Goal: Task Accomplishment & Management: Use online tool/utility

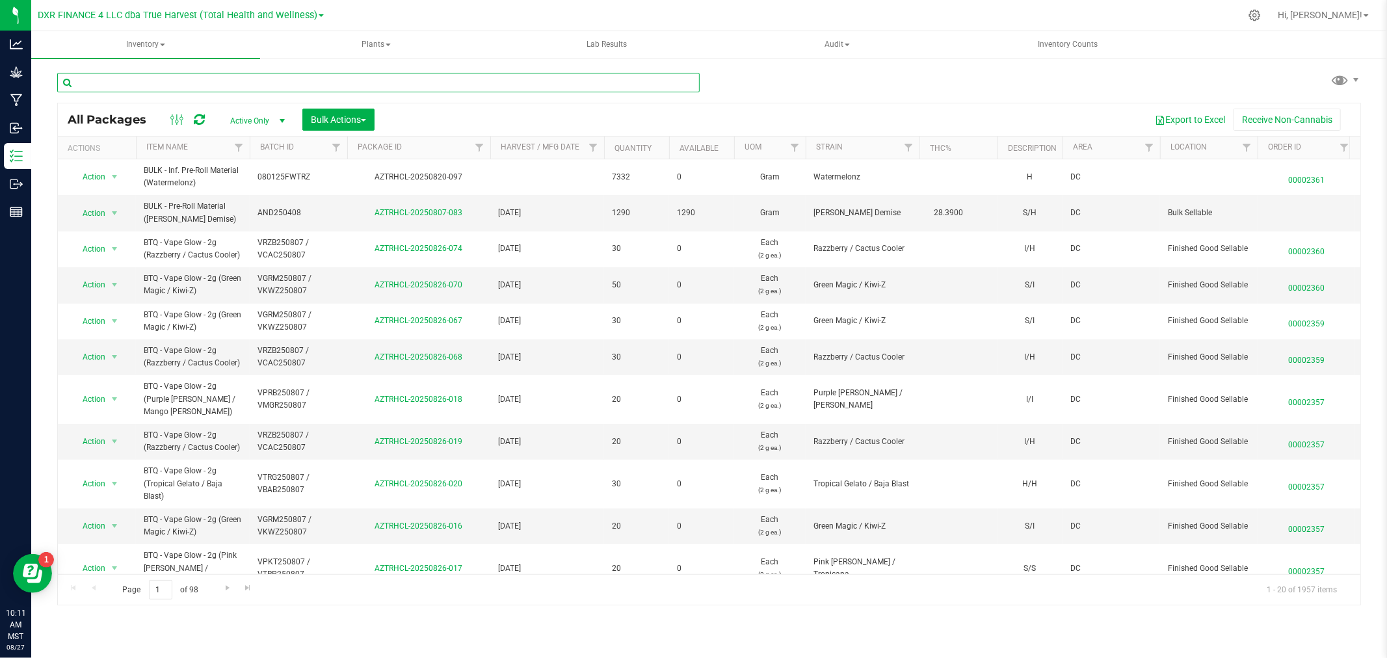
click at [187, 86] on input "text" at bounding box center [378, 83] width 643 height 20
type input "zop250729"
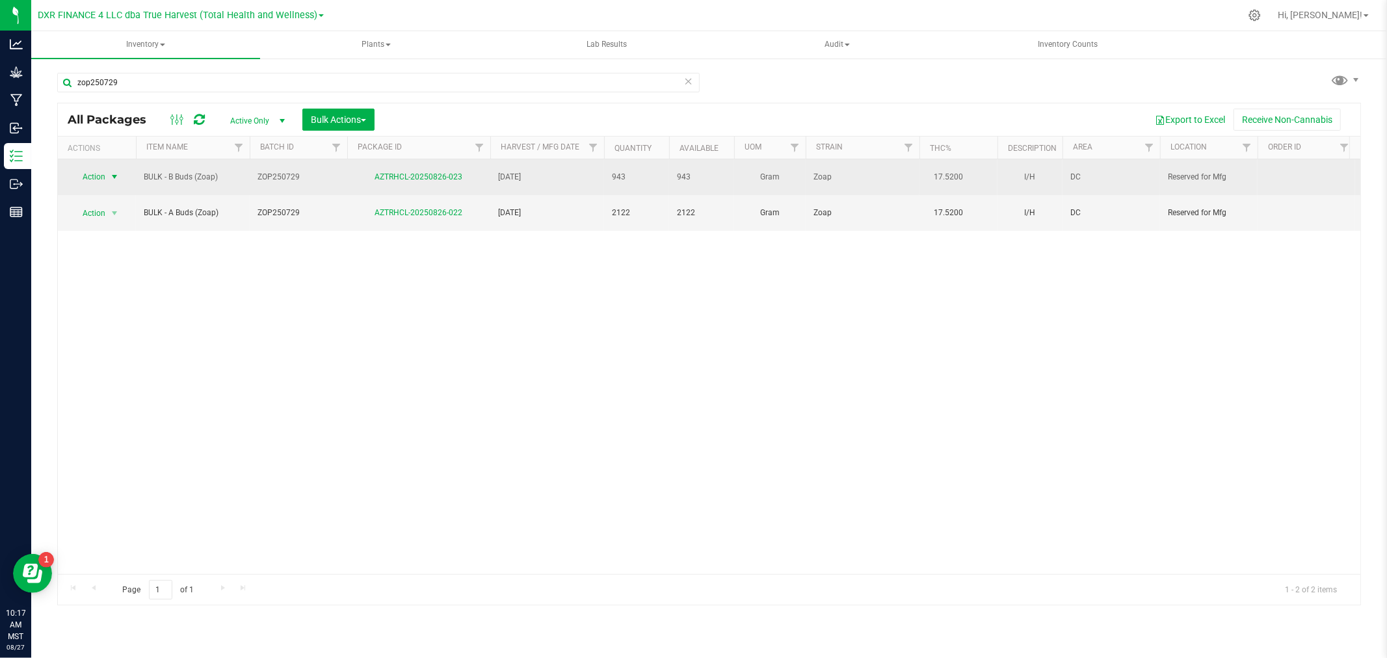
click at [94, 176] on span "Action" at bounding box center [88, 177] width 35 height 18
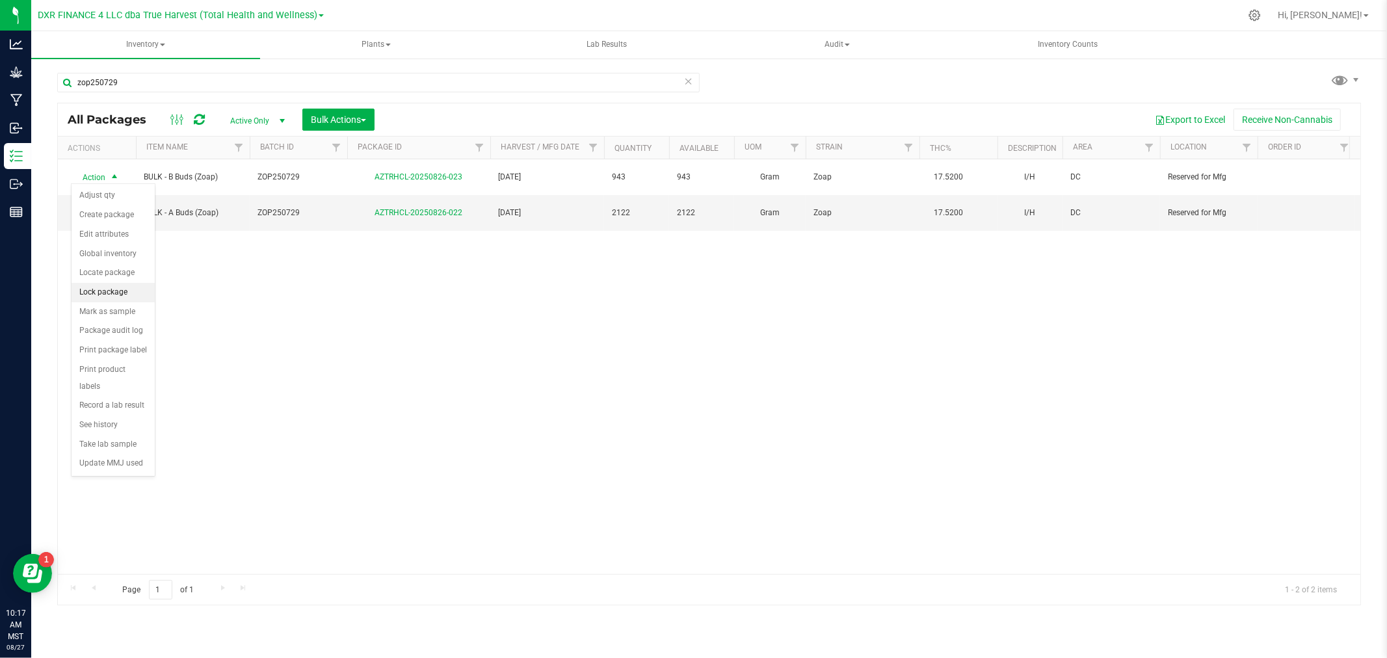
click at [101, 291] on li "Lock package" at bounding box center [113, 293] width 83 height 20
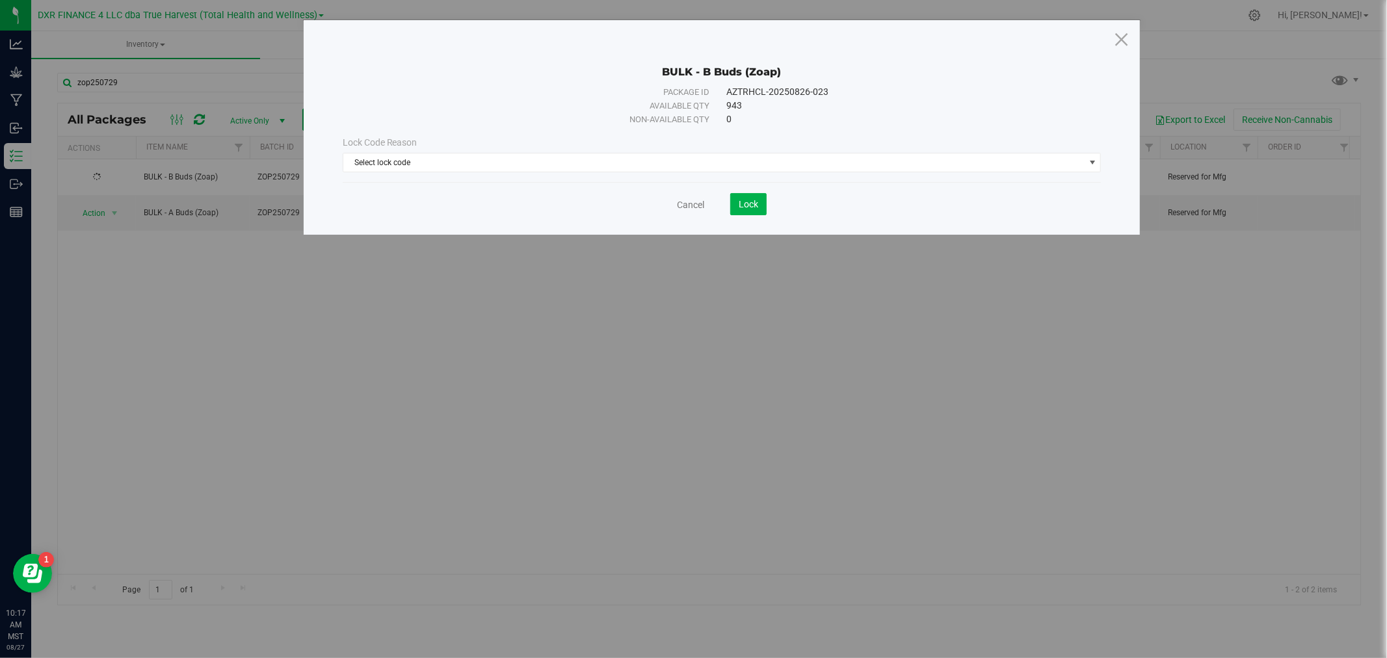
click at [552, 172] on div "Lock Code Reason Select lock code Select lock code Newly Received Quarantine Lo…" at bounding box center [722, 154] width 778 height 56
click at [549, 168] on span "Select lock code" at bounding box center [713, 162] width 741 height 18
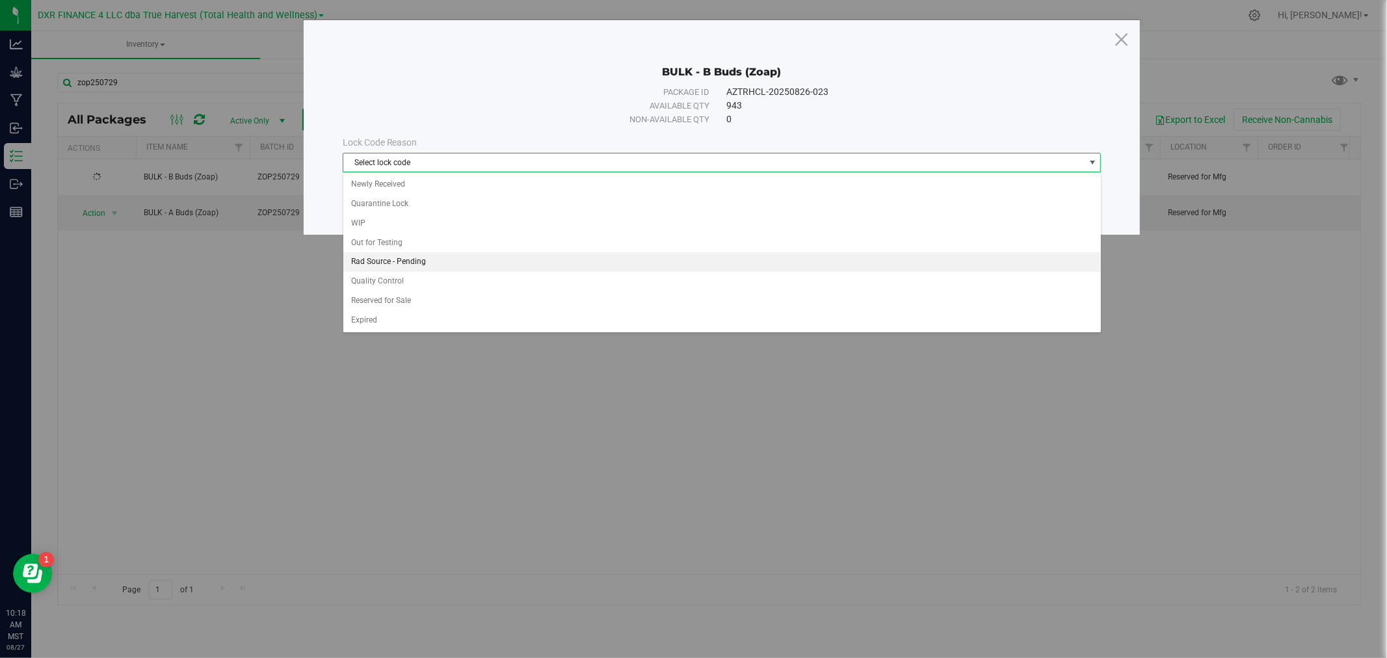
click at [380, 260] on li "Rad Source - Pending" at bounding box center [722, 262] width 758 height 20
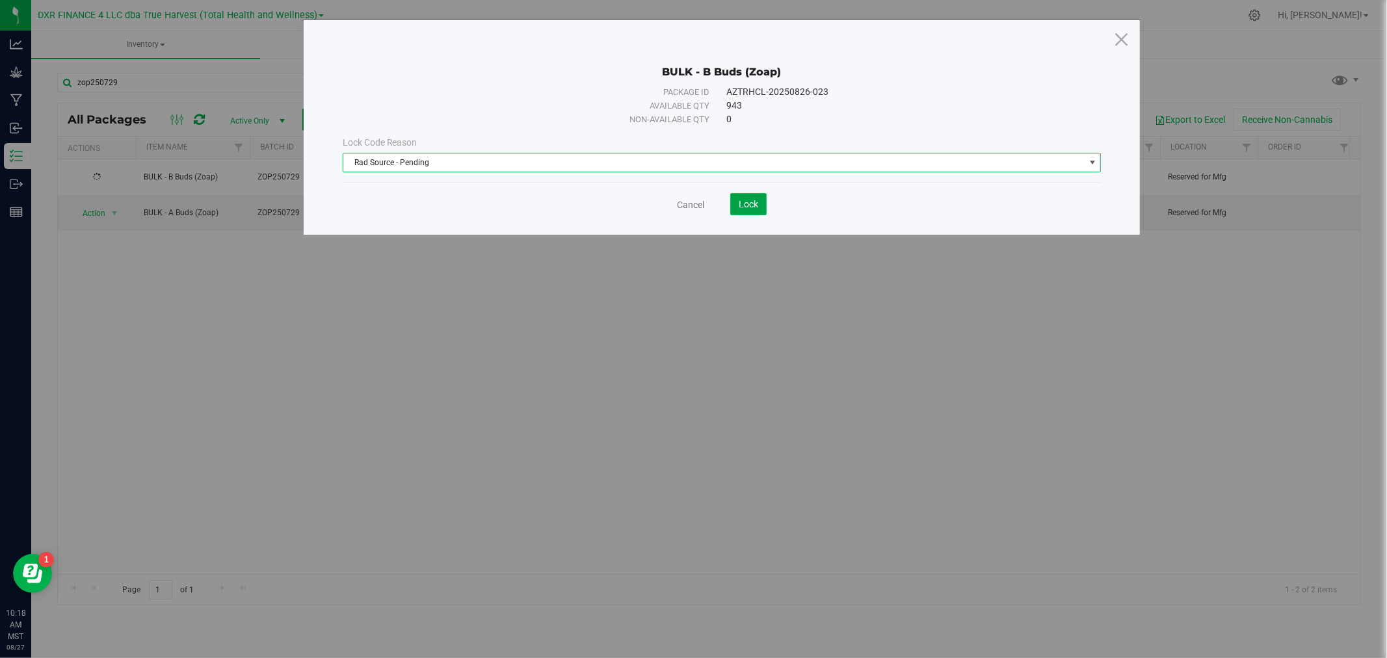
click at [756, 200] on span "Lock" at bounding box center [749, 204] width 20 height 10
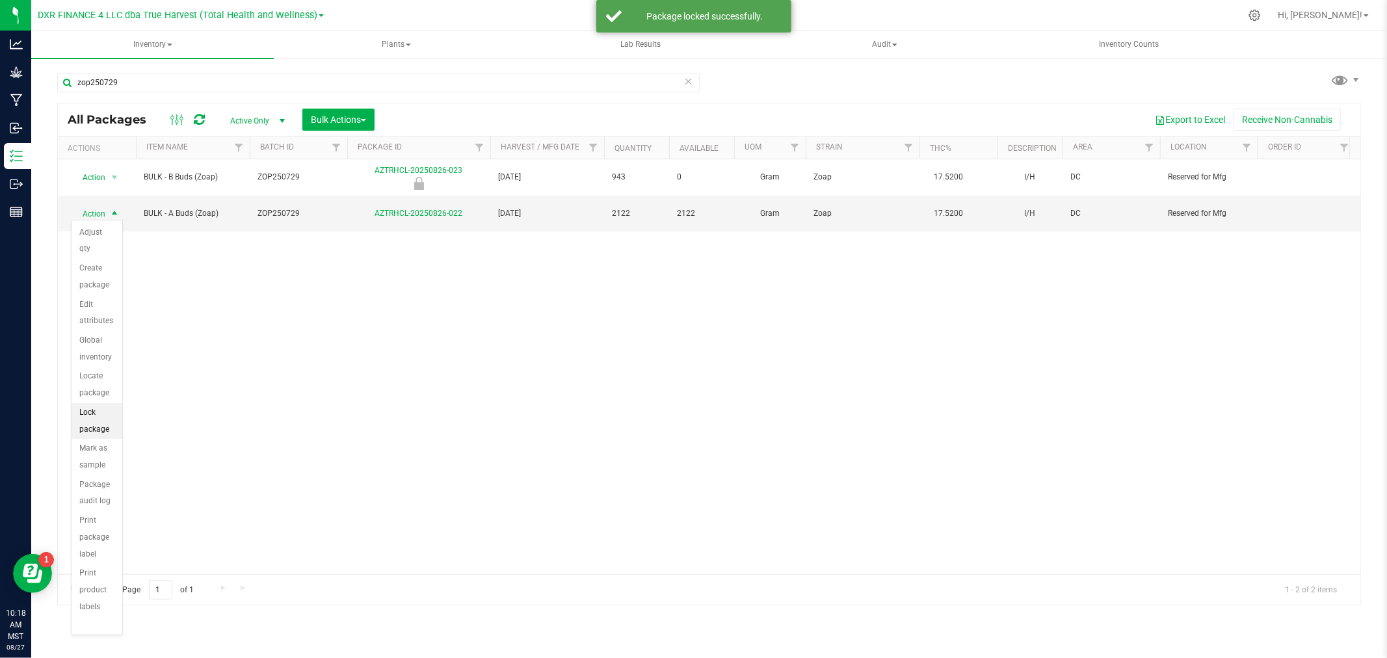
click at [105, 417] on li "Lock package" at bounding box center [97, 421] width 51 height 36
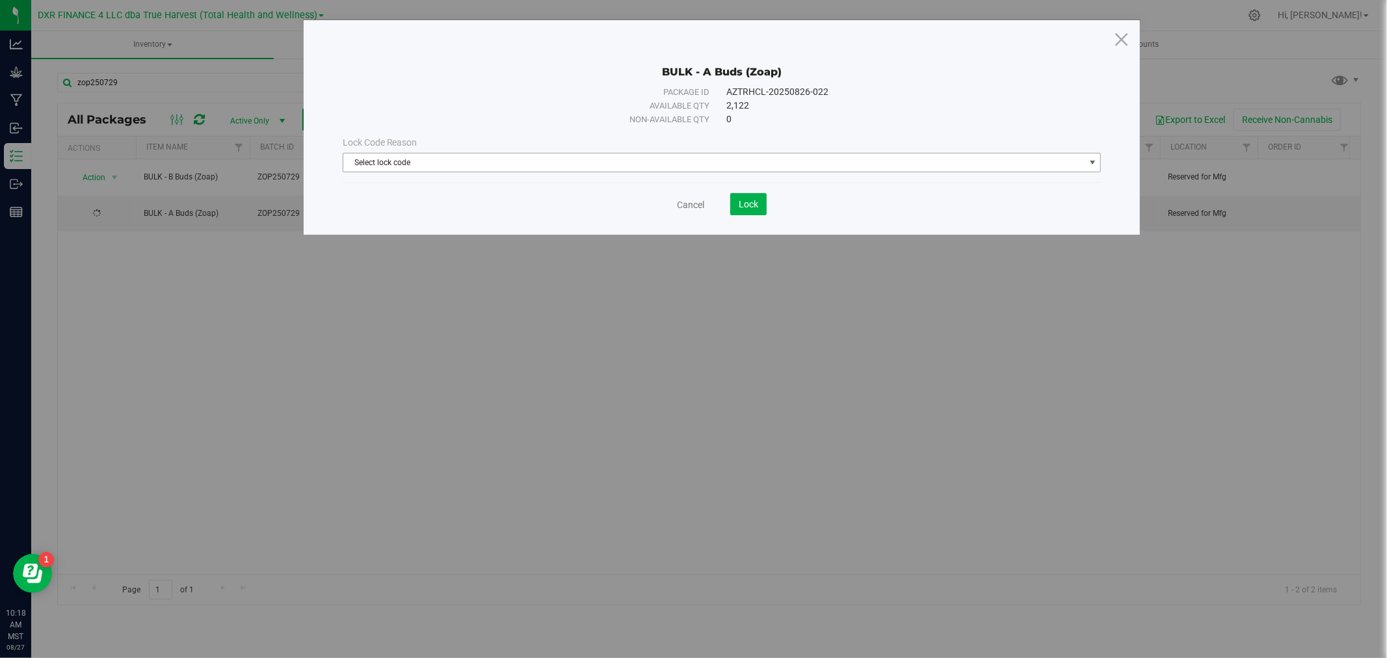
click at [455, 157] on span "Select lock code" at bounding box center [713, 162] width 741 height 18
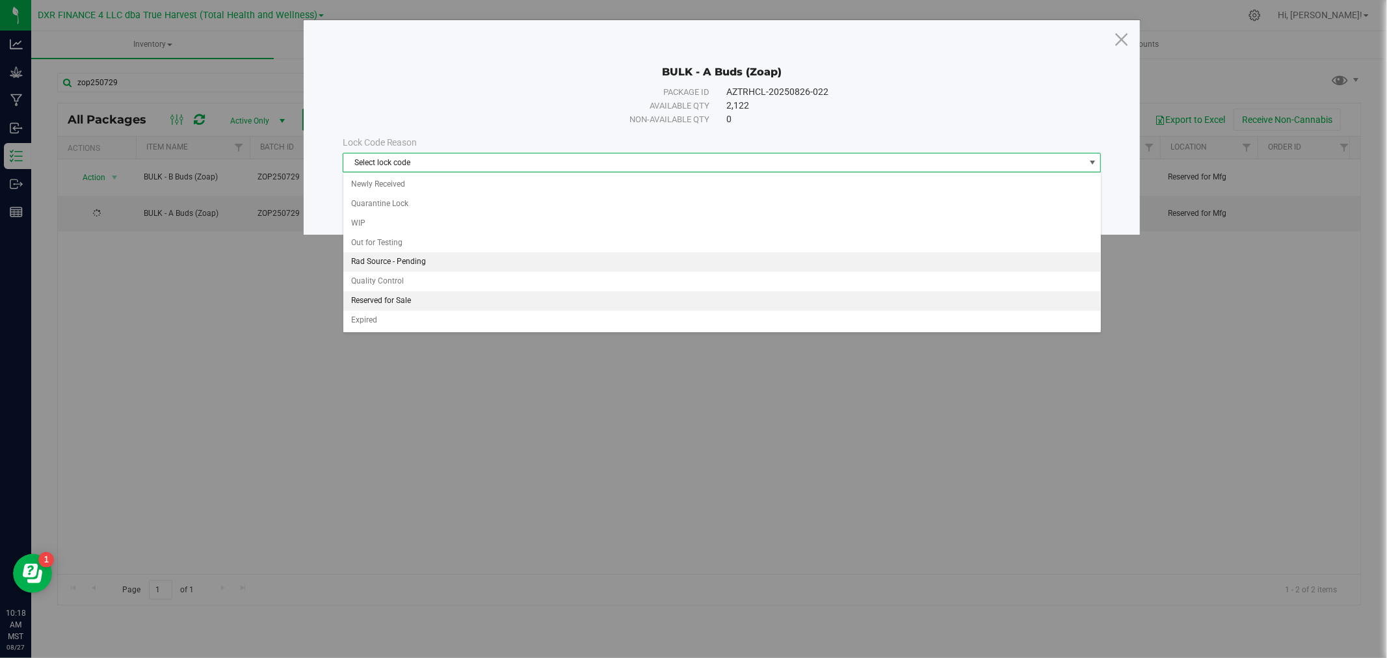
click at [400, 263] on li "Rad Source - Pending" at bounding box center [722, 262] width 758 height 20
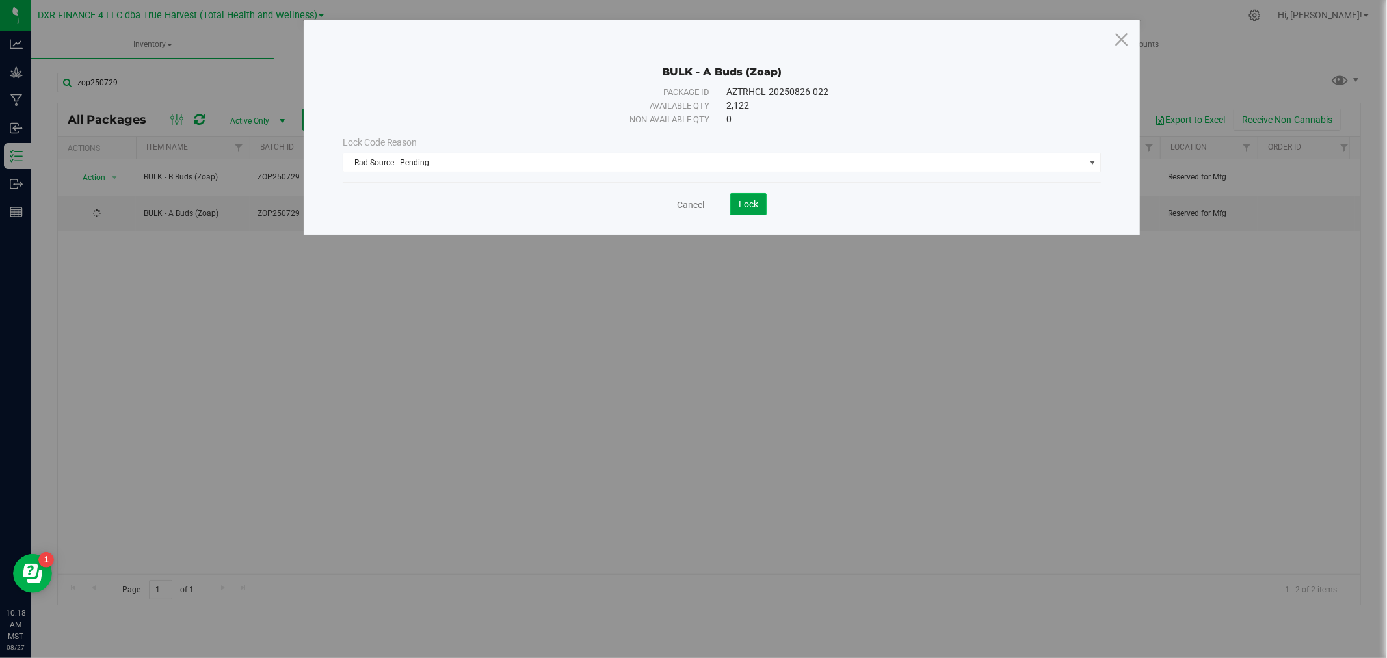
click at [761, 196] on button "Lock" at bounding box center [748, 204] width 36 height 22
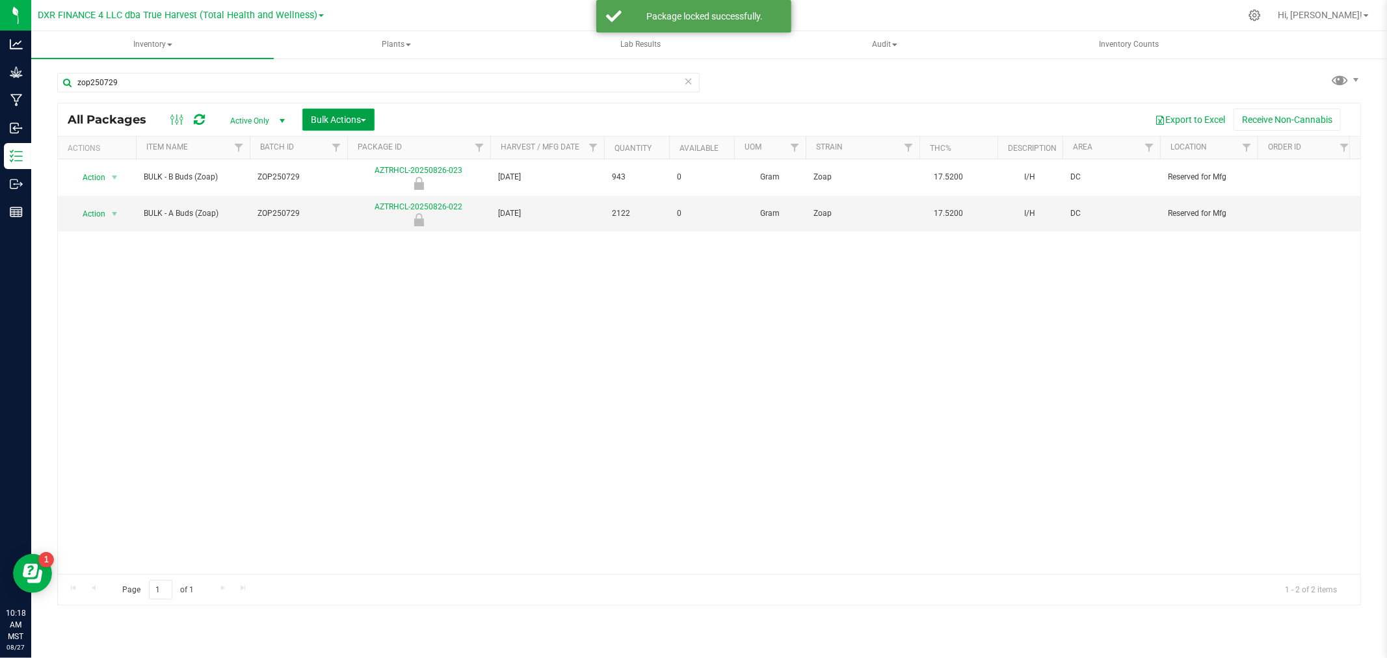
click at [316, 118] on span "Bulk Actions" at bounding box center [338, 119] width 55 height 10
click at [330, 223] on span "Locate packages" at bounding box center [343, 220] width 66 height 10
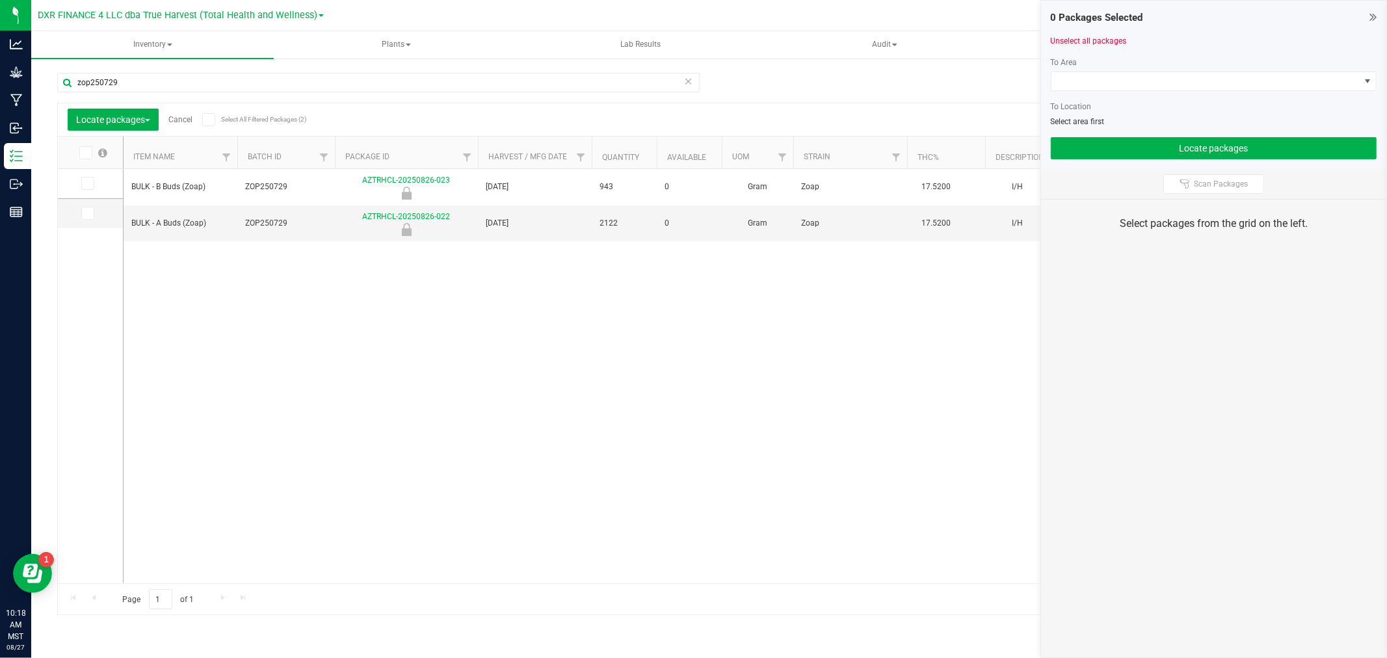
click at [81, 158] on span at bounding box center [85, 152] width 13 height 13
click at [0, 0] on input "checkbox" at bounding box center [0, 0] width 0 height 0
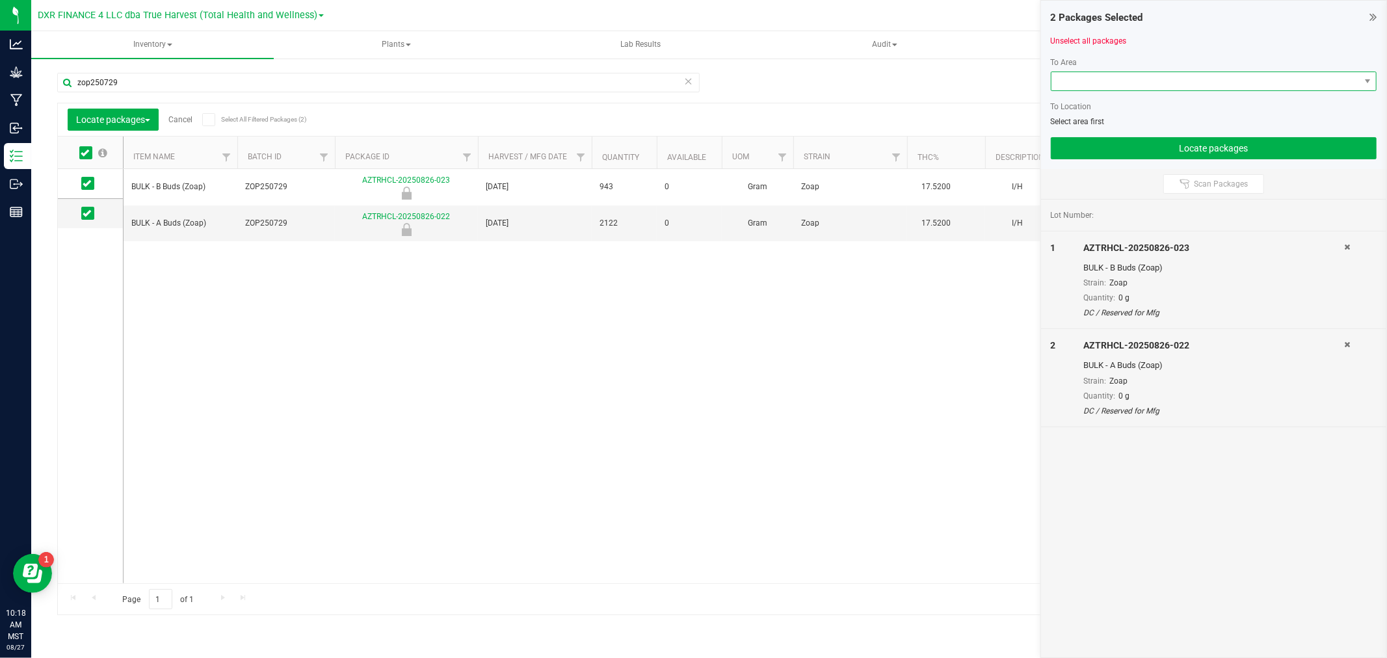
click at [1145, 79] on span at bounding box center [1206, 81] width 308 height 18
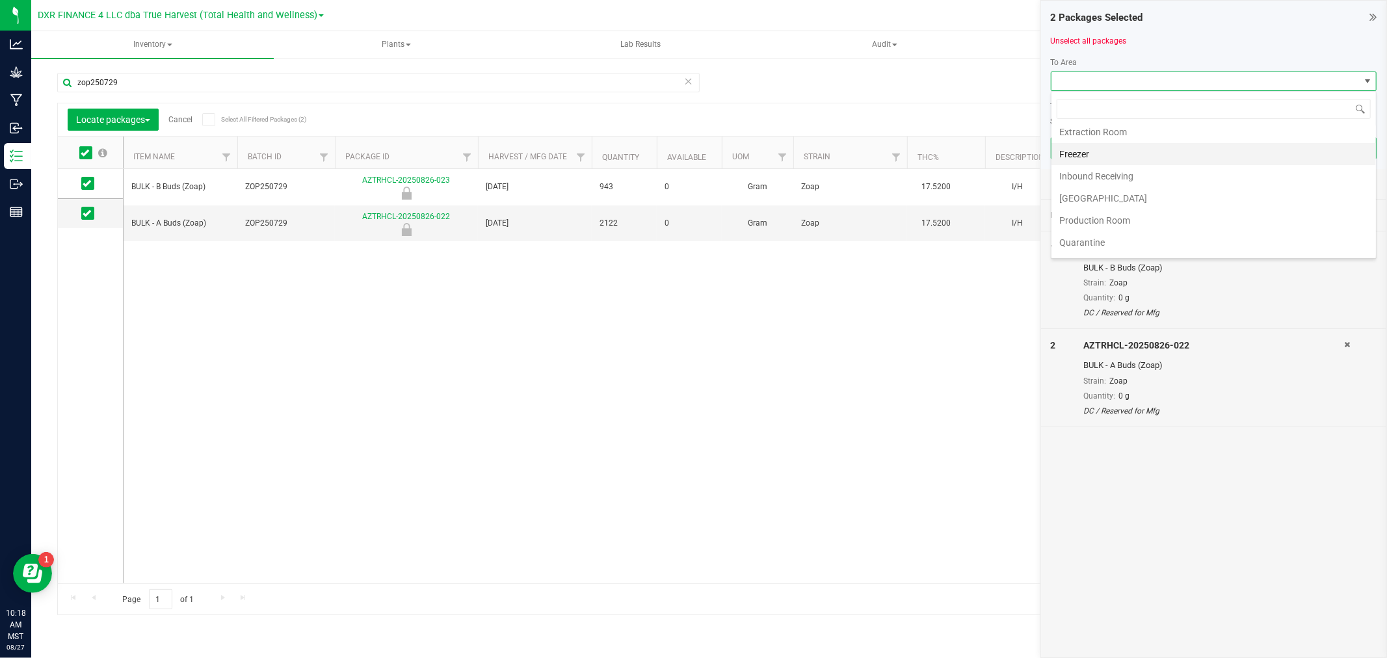
scroll to position [72, 0]
click at [1085, 200] on li "Production Room" at bounding box center [1214, 197] width 325 height 22
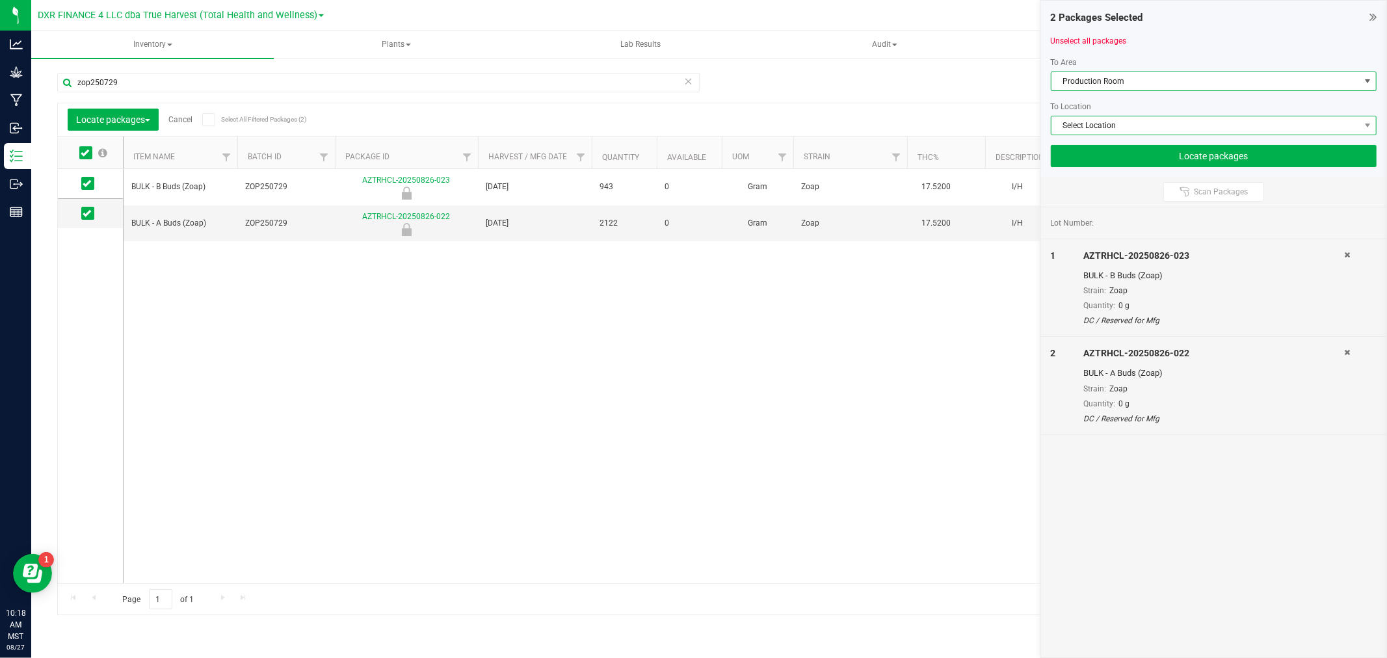
click at [1088, 128] on span "Select Location" at bounding box center [1206, 125] width 308 height 18
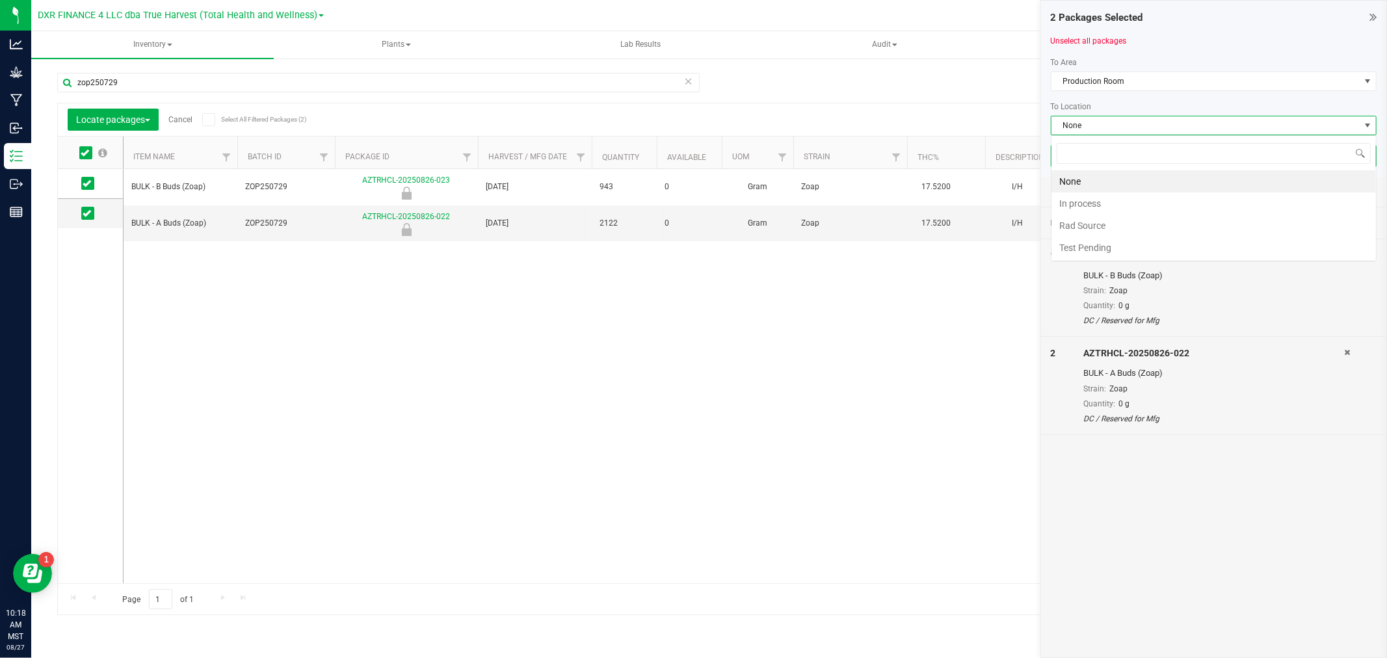
scroll to position [20, 326]
click at [1091, 222] on li "Rad Source" at bounding box center [1214, 226] width 325 height 22
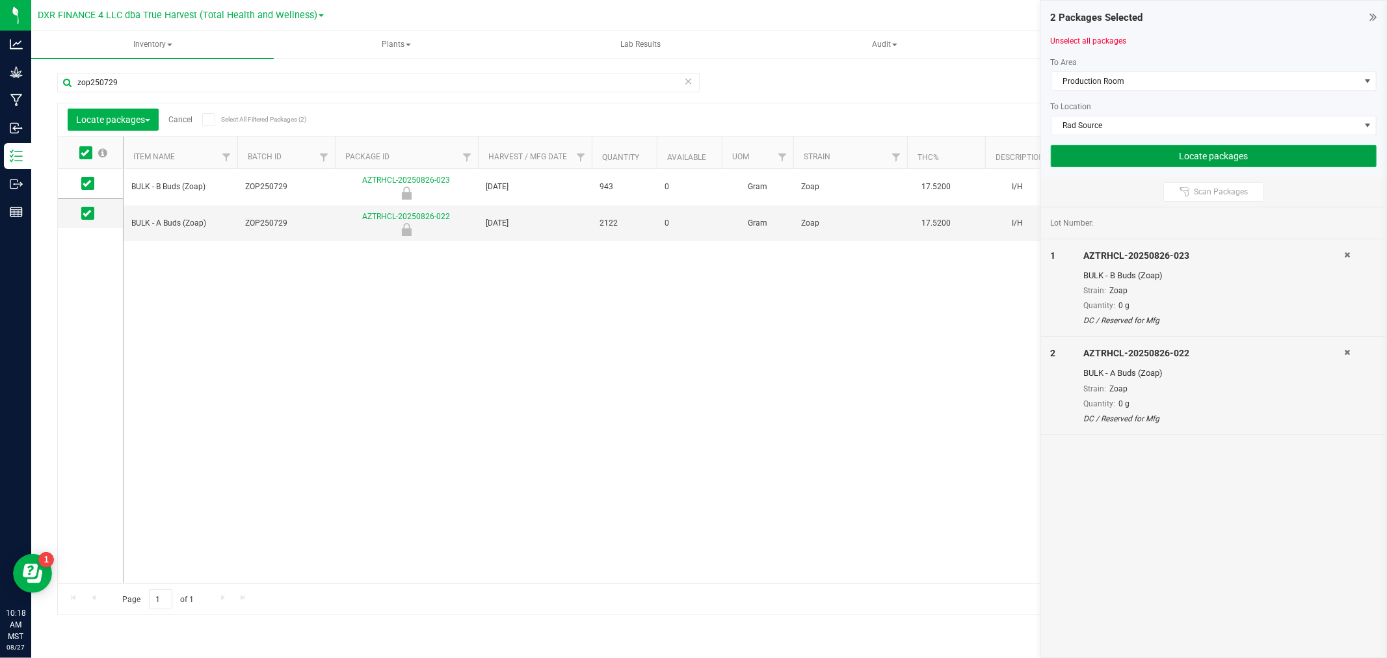
click at [1175, 157] on button "Locate packages" at bounding box center [1214, 156] width 326 height 22
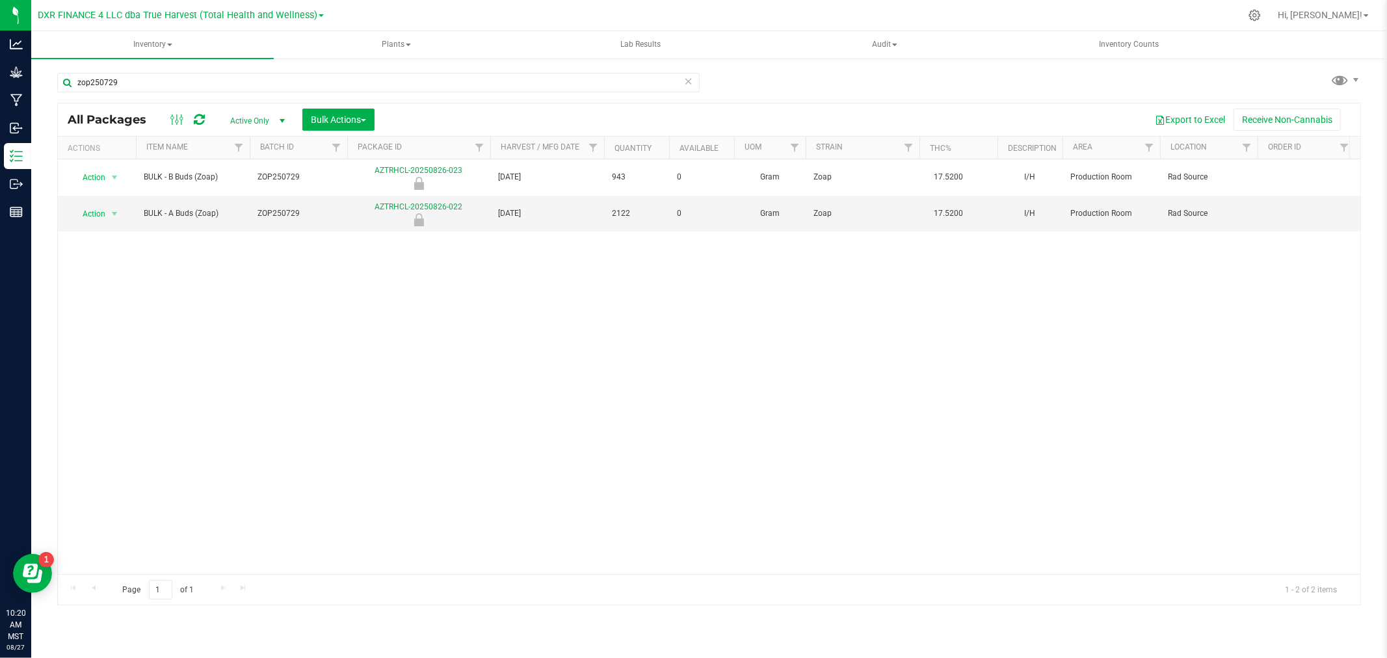
click at [650, 382] on div "Action Action Edit attributes Global inventory Locate package Mark as sample Pa…" at bounding box center [709, 366] width 1303 height 415
